Goal: Task Accomplishment & Management: Manage account settings

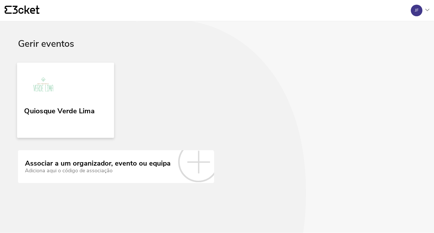
click at [67, 112] on div "Quiosque Verde Lima" at bounding box center [59, 110] width 71 height 10
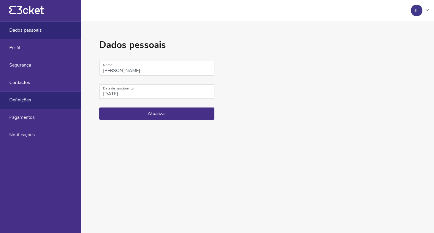
click at [22, 99] on span "Definições" at bounding box center [20, 99] width 22 height 5
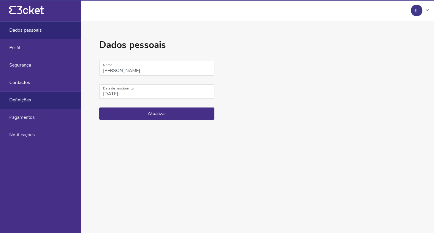
select select "pt_PT"
select select "Europe/[GEOGRAPHIC_DATA]"
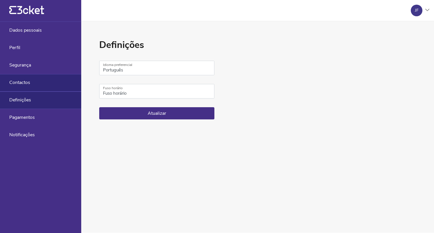
click at [24, 77] on div "Contactos" at bounding box center [40, 82] width 81 height 17
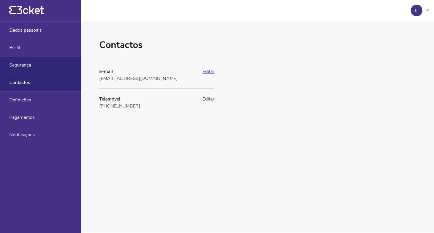
click at [27, 63] on span "Segurança" at bounding box center [20, 64] width 22 height 5
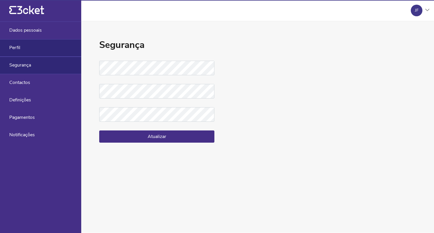
click at [25, 50] on div "Perfil" at bounding box center [40, 47] width 81 height 17
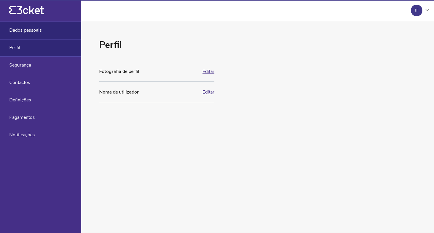
click at [28, 29] on span "Dados pessoais" at bounding box center [25, 30] width 33 height 5
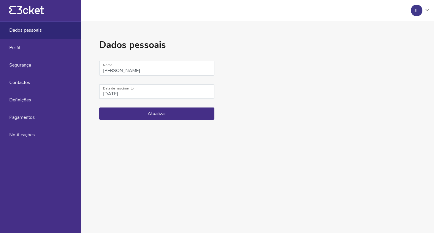
click at [21, 9] on icon "{' '}" at bounding box center [26, 10] width 35 height 9
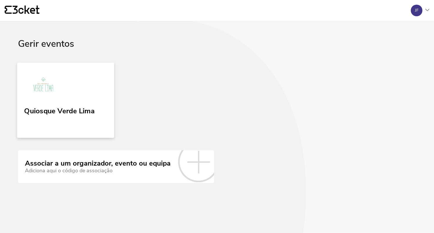
click at [54, 95] on img at bounding box center [43, 85] width 39 height 27
